Goal: Transaction & Acquisition: Purchase product/service

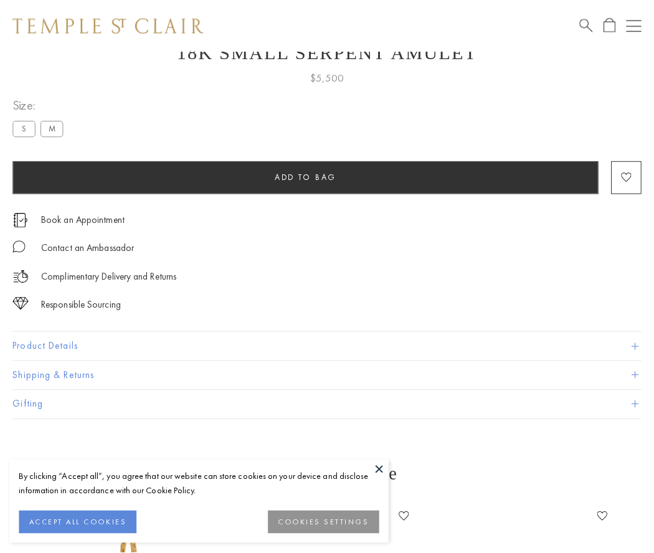
scroll to position [50, 0]
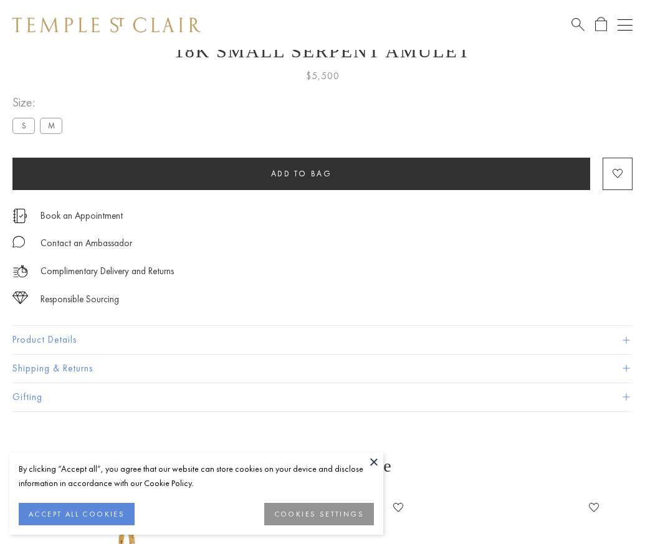
click at [301, 173] on span "Add to bag" at bounding box center [301, 173] width 61 height 11
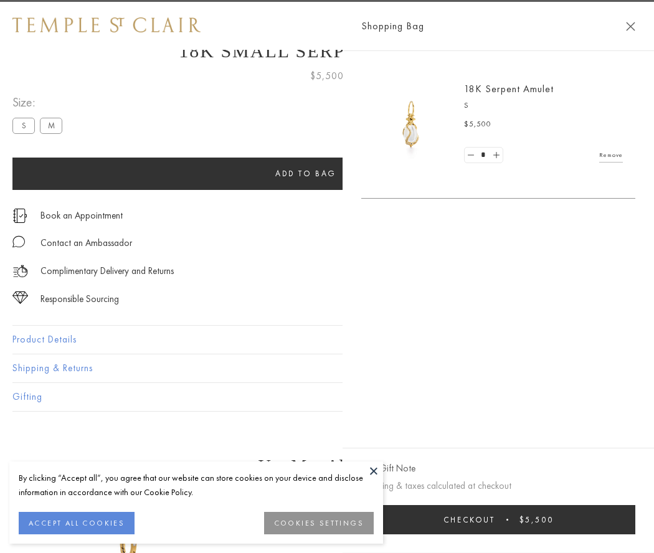
click at [636, 520] on button "Checkout $5,500" at bounding box center [498, 519] width 274 height 29
